Goal: Task Accomplishment & Management: Manage account settings

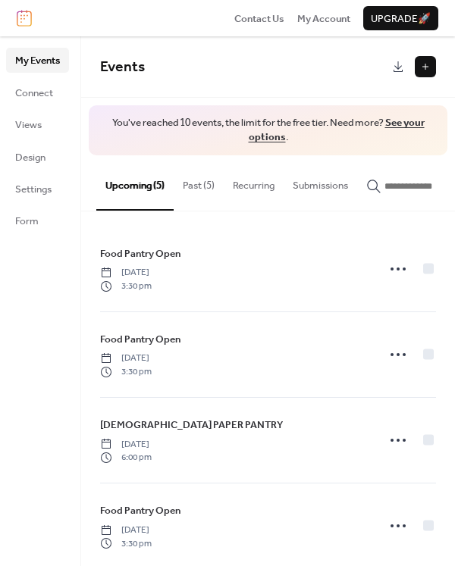
click at [189, 176] on button "Past (5)" at bounding box center [198, 181] width 50 height 53
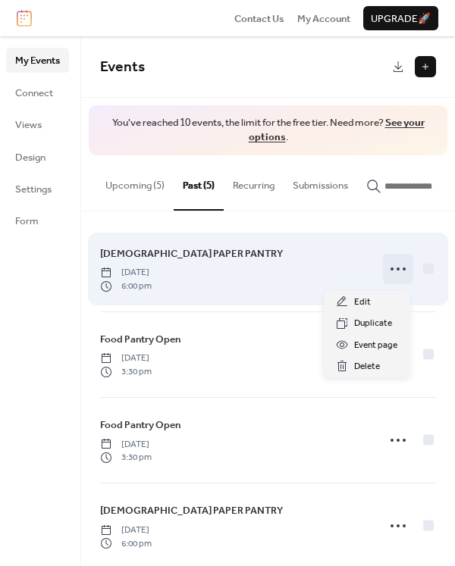
click at [388, 270] on icon at bounding box center [398, 269] width 24 height 24
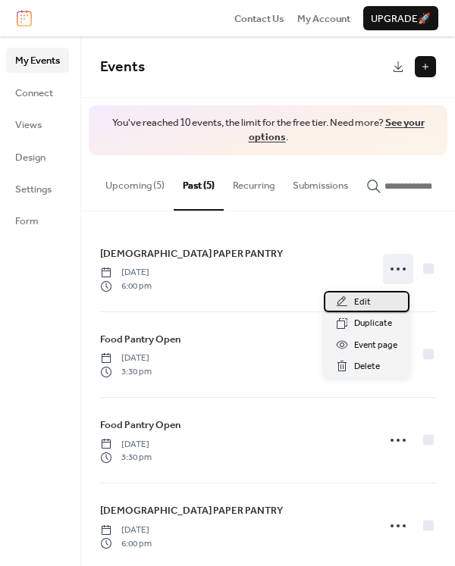
click at [364, 301] on span "Edit" at bounding box center [362, 302] width 17 height 15
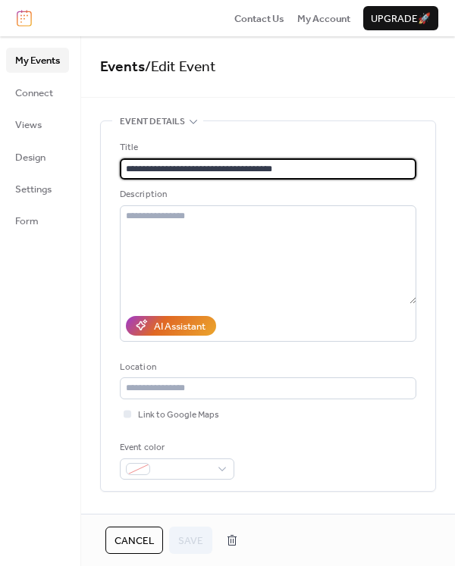
scroll to position [417, 0]
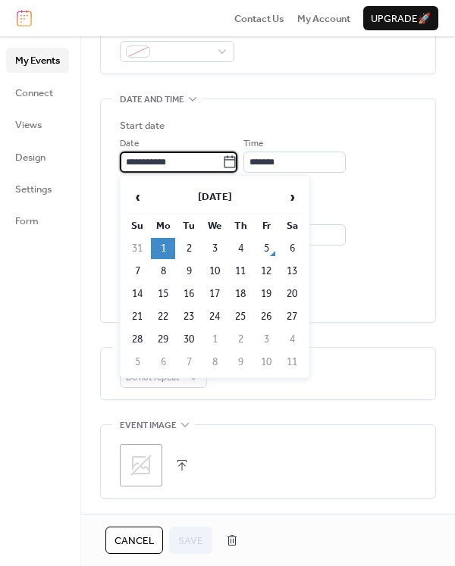
click at [222, 161] on input "**********" at bounding box center [171, 162] width 102 height 21
click at [286, 192] on span "›" at bounding box center [291, 197] width 23 height 30
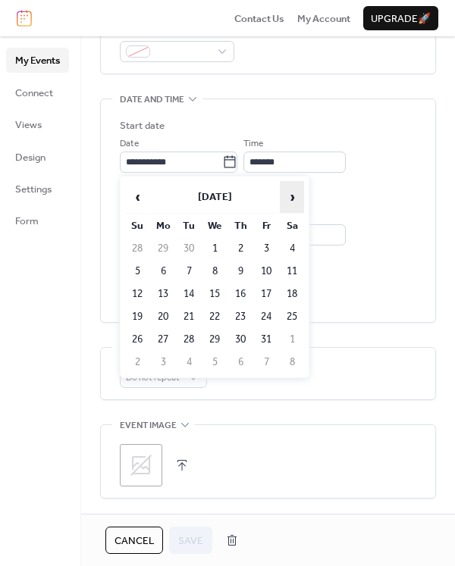
click at [286, 192] on span "›" at bounding box center [291, 197] width 23 height 30
click at [161, 252] on td "1" at bounding box center [163, 248] width 24 height 21
type input "**********"
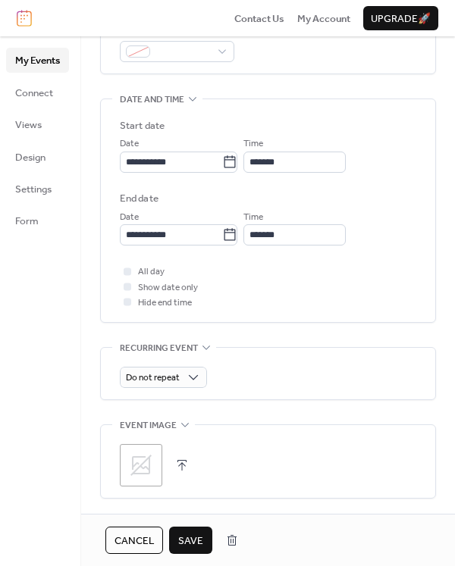
click at [181, 540] on span "Save" at bounding box center [190, 540] width 25 height 15
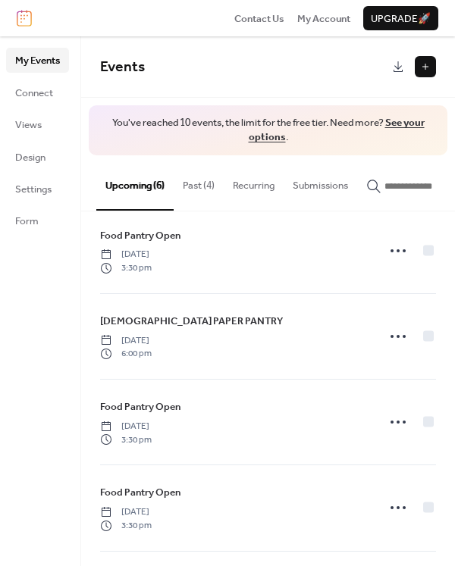
scroll to position [21, 0]
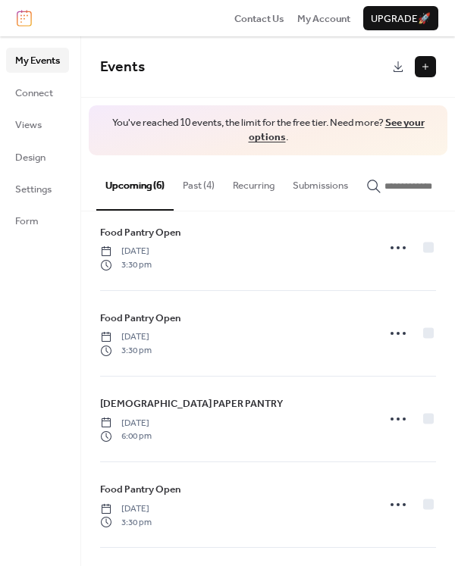
click at [193, 183] on button "Past (4)" at bounding box center [198, 181] width 50 height 53
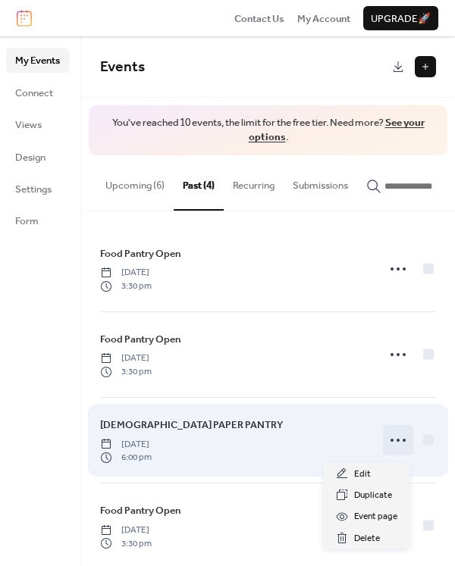
click at [398, 448] on icon at bounding box center [398, 440] width 24 height 24
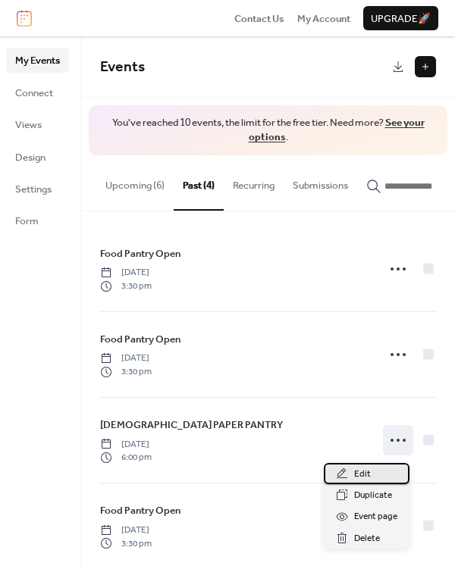
click at [360, 476] on span "Edit" at bounding box center [362, 474] width 17 height 15
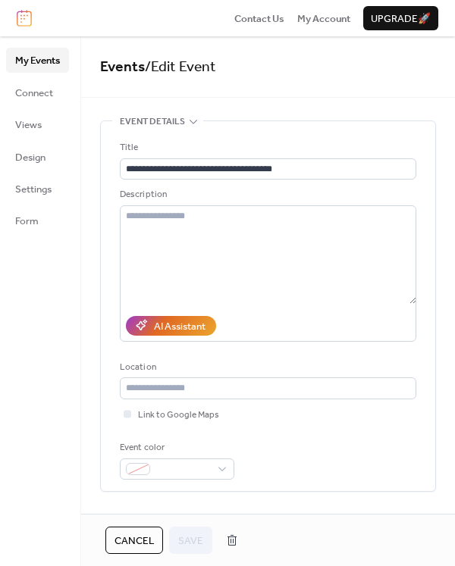
scroll to position [417, 0]
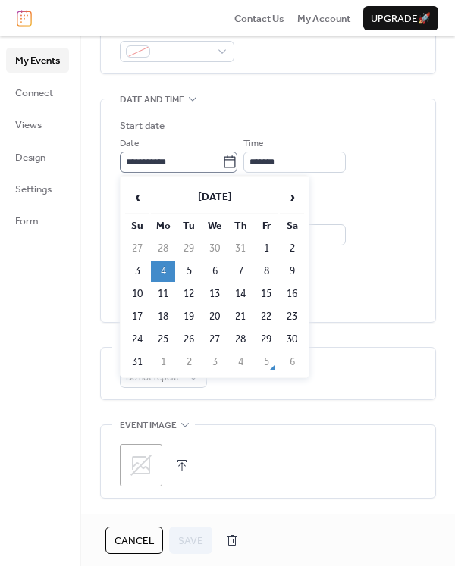
click at [236, 161] on icon at bounding box center [229, 162] width 15 height 15
click at [222, 161] on input "**********" at bounding box center [171, 162] width 102 height 21
click at [292, 195] on span "›" at bounding box center [291, 197] width 23 height 30
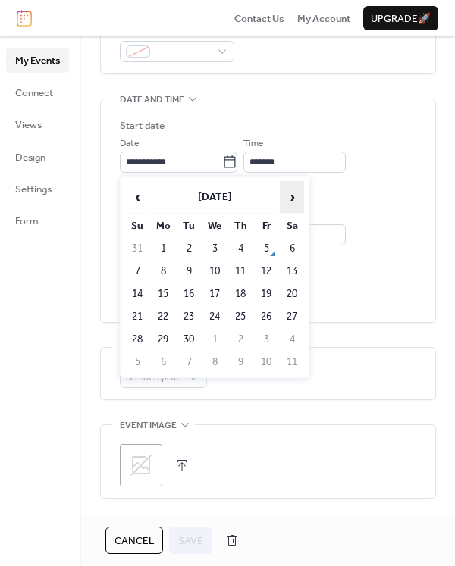
click at [292, 195] on span "›" at bounding box center [291, 197] width 23 height 30
click at [164, 270] on td "3" at bounding box center [163, 271] width 24 height 21
type input "**********"
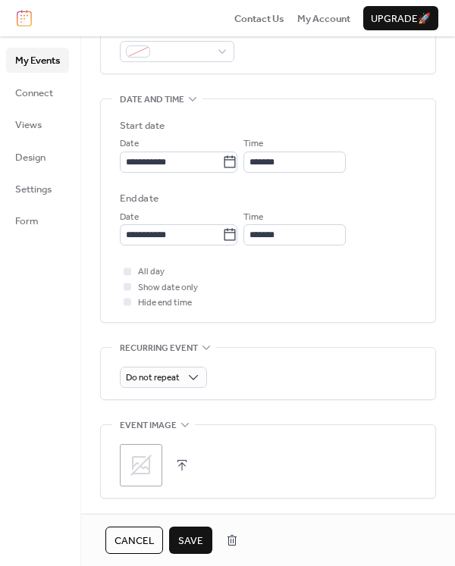
click at [183, 534] on span "Save" at bounding box center [190, 540] width 25 height 15
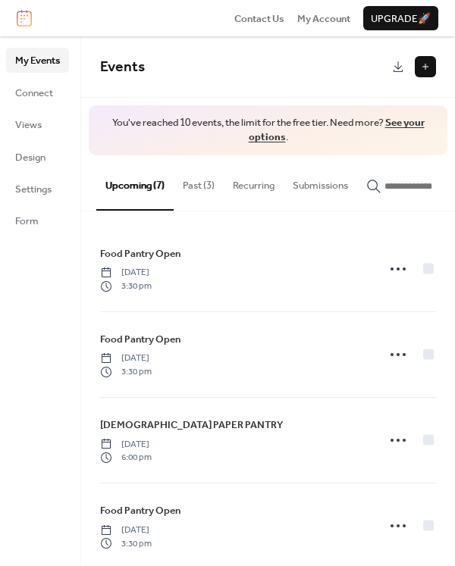
click at [207, 186] on button "Past (3)" at bounding box center [198, 181] width 50 height 53
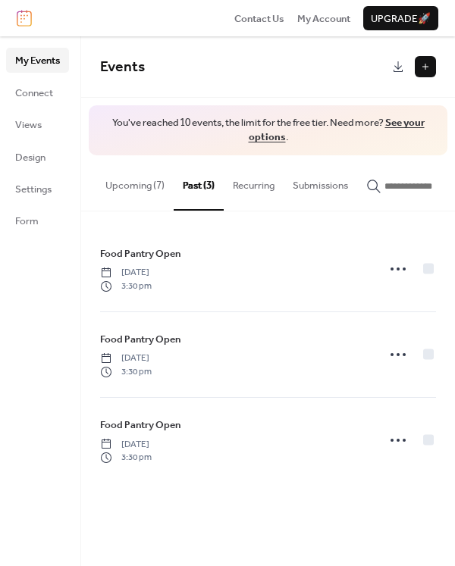
click at [132, 183] on button "Upcoming (7)" at bounding box center [134, 181] width 77 height 53
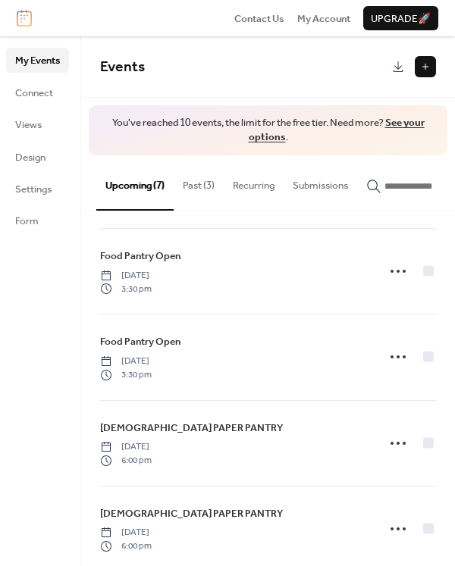
scroll to position [279, 0]
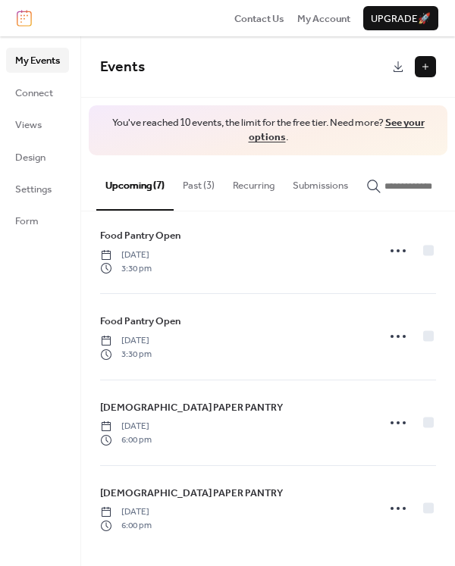
click at [193, 189] on button "Past (3)" at bounding box center [198, 181] width 50 height 53
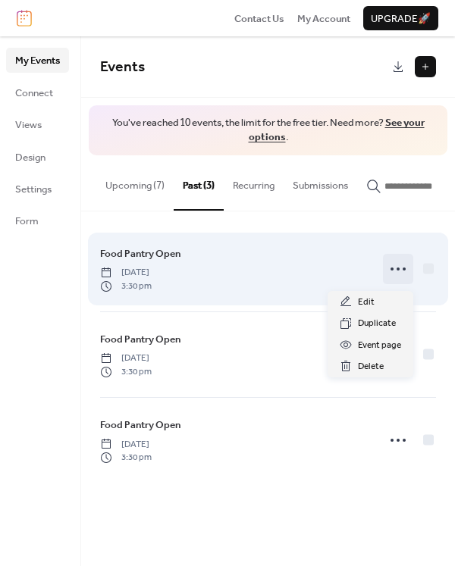
click at [394, 272] on icon at bounding box center [398, 269] width 24 height 24
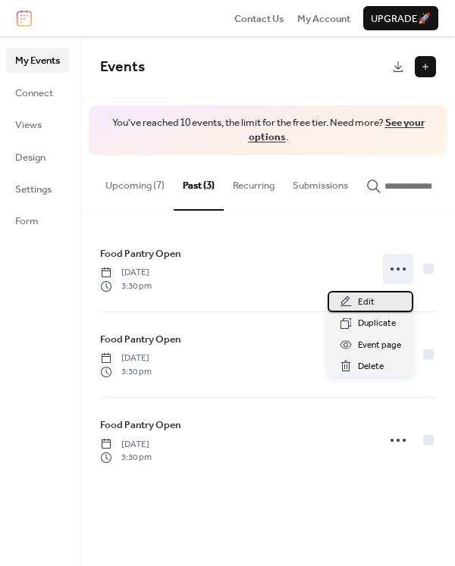
click at [364, 301] on span "Edit" at bounding box center [366, 302] width 17 height 15
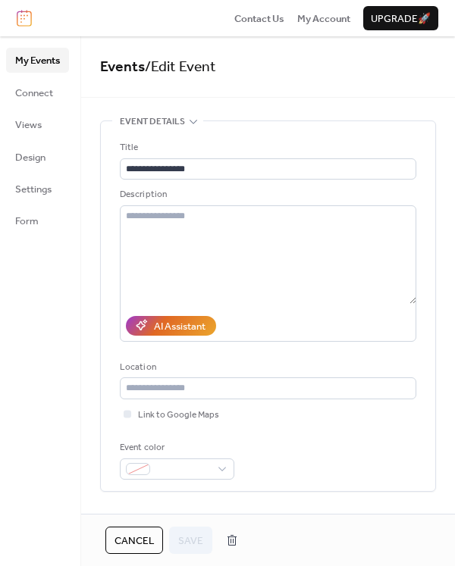
scroll to position [417, 0]
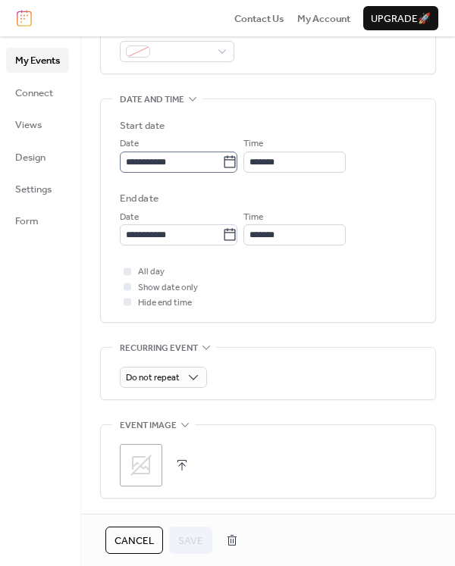
click at [234, 161] on icon at bounding box center [229, 162] width 15 height 15
click at [222, 161] on input "**********" at bounding box center [171, 162] width 102 height 21
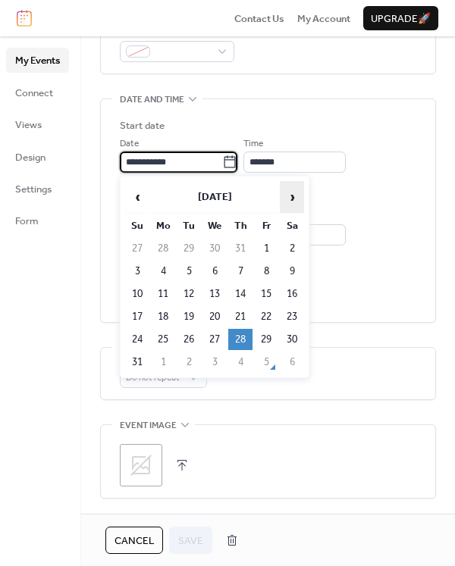
click at [292, 195] on span "›" at bounding box center [291, 197] width 23 height 30
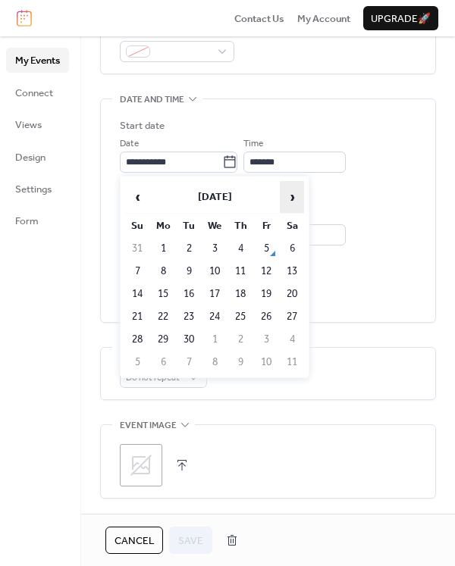
click at [292, 195] on span "›" at bounding box center [291, 197] width 23 height 30
click at [240, 292] on td "13" at bounding box center [240, 293] width 24 height 21
type input "**********"
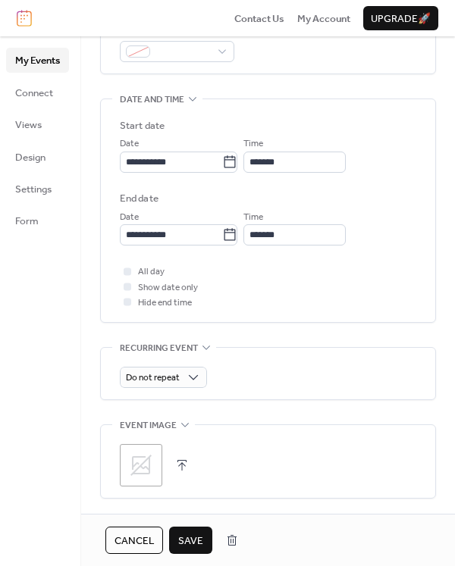
click at [186, 537] on span "Save" at bounding box center [190, 540] width 25 height 15
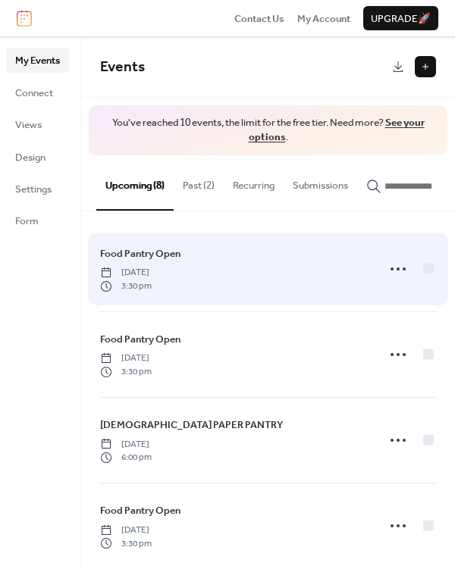
drag, startPoint x: 314, startPoint y: 274, endPoint x: 281, endPoint y: 252, distance: 39.3
click at [314, 274] on div "Food Pantry Open [DATE] 3:30 pm" at bounding box center [233, 268] width 267 height 47
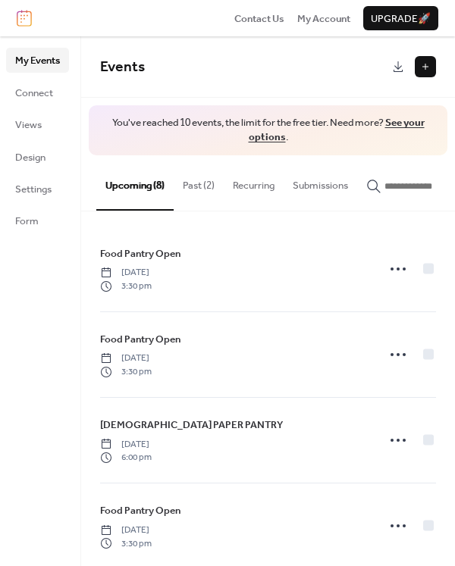
click at [195, 183] on button "Past (2)" at bounding box center [198, 181] width 50 height 53
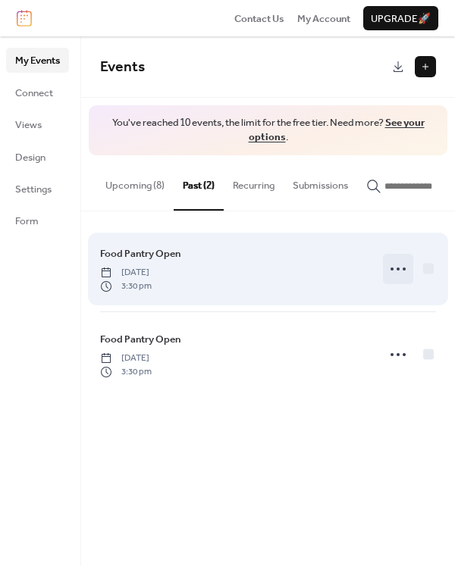
click at [398, 270] on circle at bounding box center [397, 268] width 3 height 3
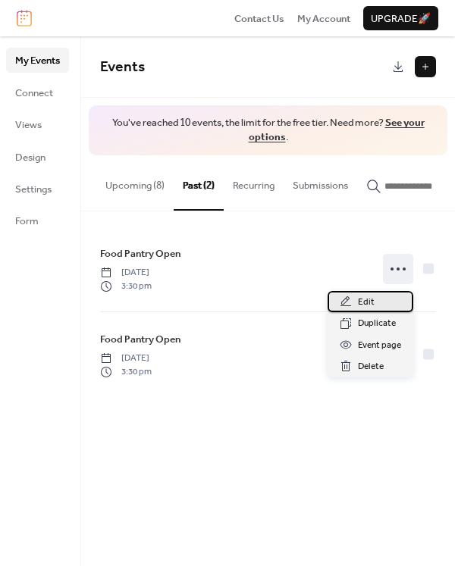
click at [364, 302] on span "Edit" at bounding box center [366, 302] width 17 height 15
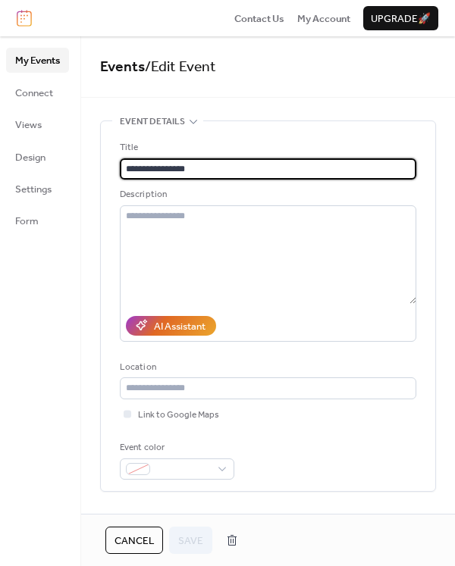
scroll to position [417, 0]
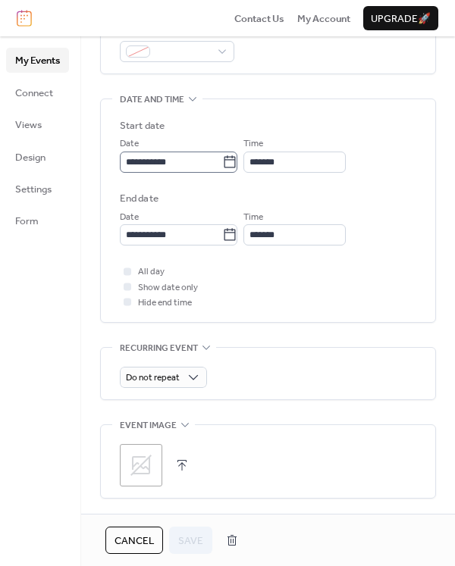
click at [235, 155] on icon at bounding box center [229, 162] width 15 height 15
click at [222, 155] on input "**********" at bounding box center [171, 162] width 102 height 21
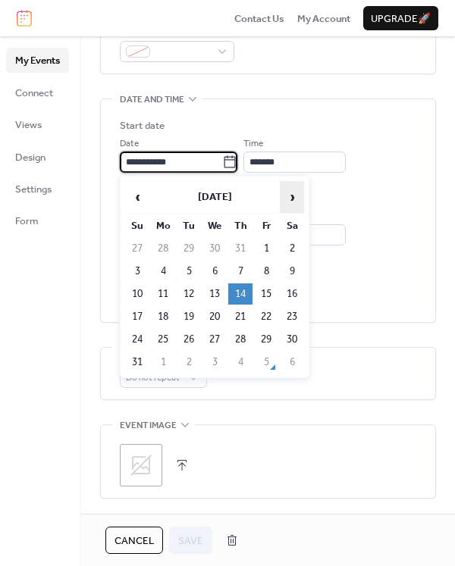
click at [292, 196] on span "›" at bounding box center [291, 197] width 23 height 30
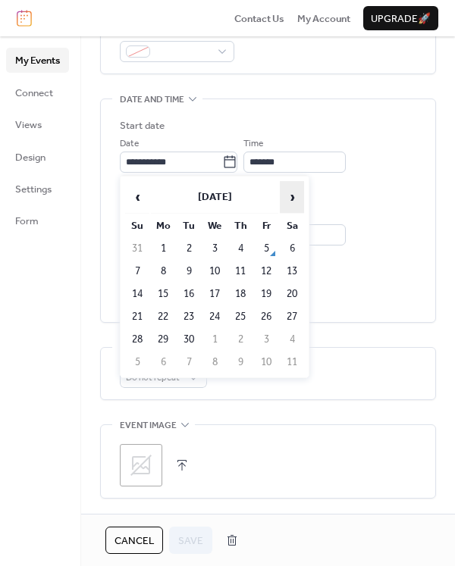
click at [292, 196] on span "›" at bounding box center [291, 197] width 23 height 30
click at [239, 267] on td "11" at bounding box center [240, 271] width 24 height 21
type input "**********"
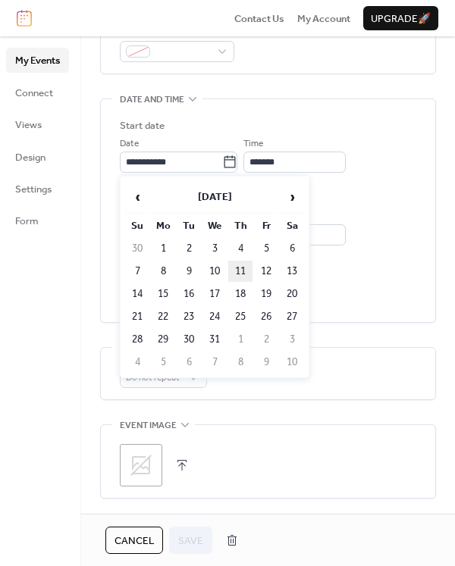
type input "**********"
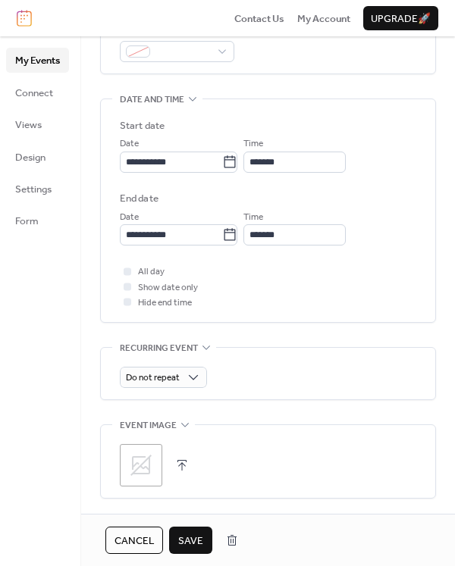
click at [187, 539] on span "Save" at bounding box center [190, 540] width 25 height 15
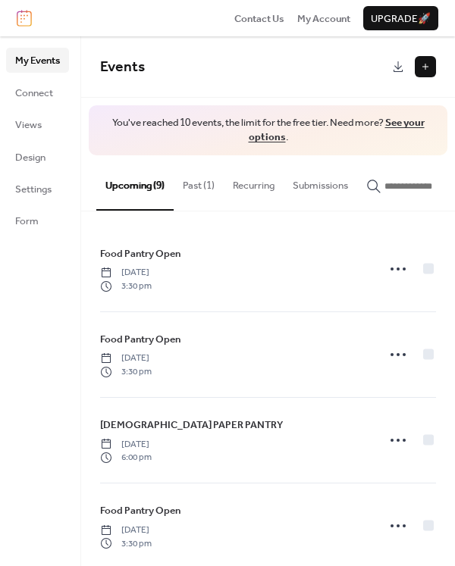
click at [201, 195] on button "Past (1)" at bounding box center [198, 181] width 50 height 53
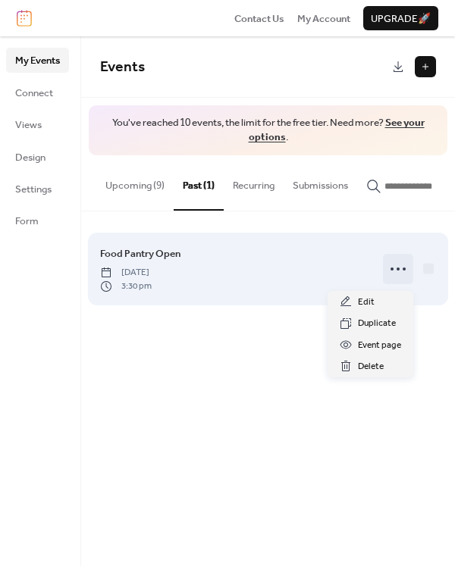
click at [398, 270] on icon at bounding box center [398, 269] width 24 height 24
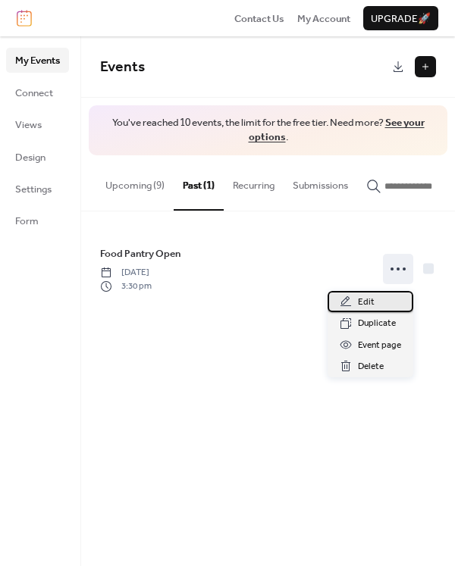
click at [373, 300] on div "Edit" at bounding box center [370, 301] width 86 height 21
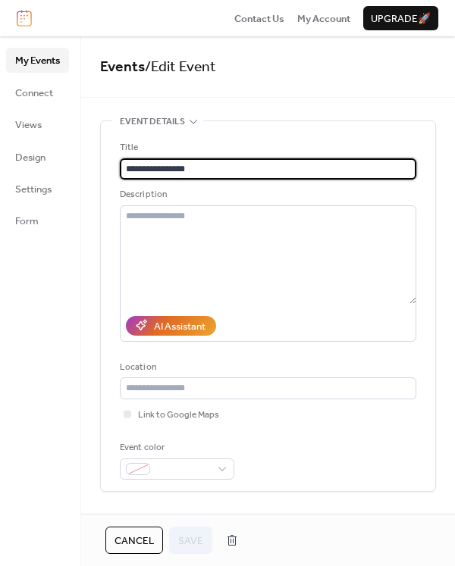
scroll to position [417, 0]
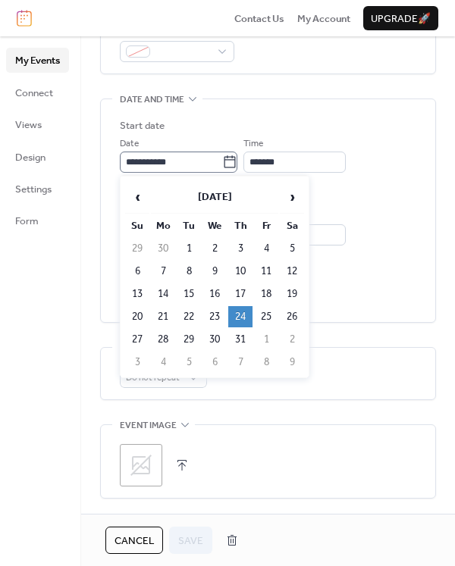
click at [233, 158] on icon at bounding box center [229, 161] width 11 height 12
click at [222, 158] on input "**********" at bounding box center [171, 162] width 102 height 21
click at [294, 198] on span "›" at bounding box center [291, 197] width 23 height 30
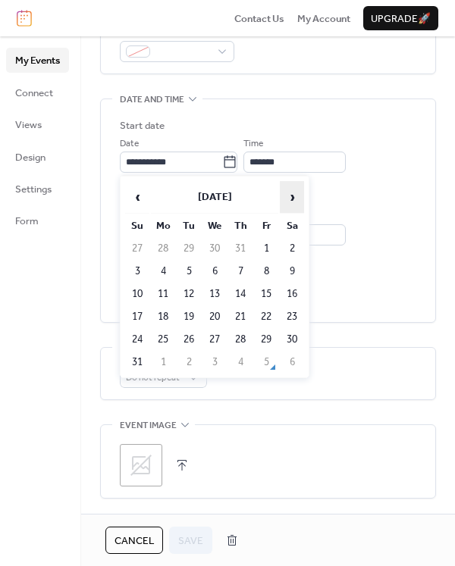
click at [294, 198] on span "›" at bounding box center [291, 197] width 23 height 30
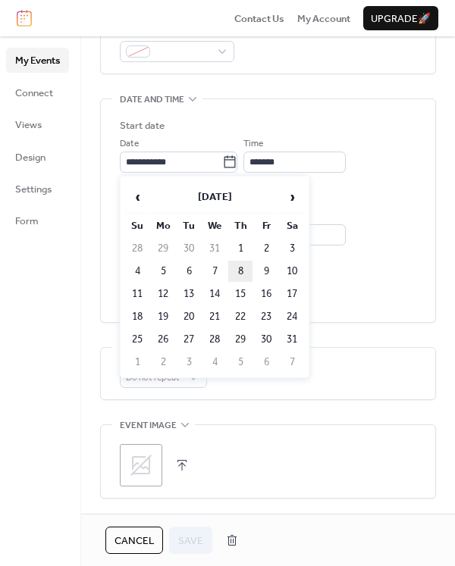
click at [239, 270] on td "8" at bounding box center [240, 271] width 24 height 21
type input "**********"
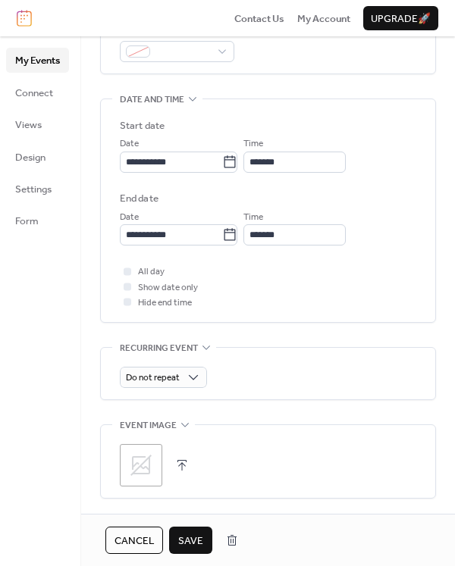
click at [186, 539] on span "Save" at bounding box center [190, 540] width 25 height 15
